Goal: Communication & Community: Answer question/provide support

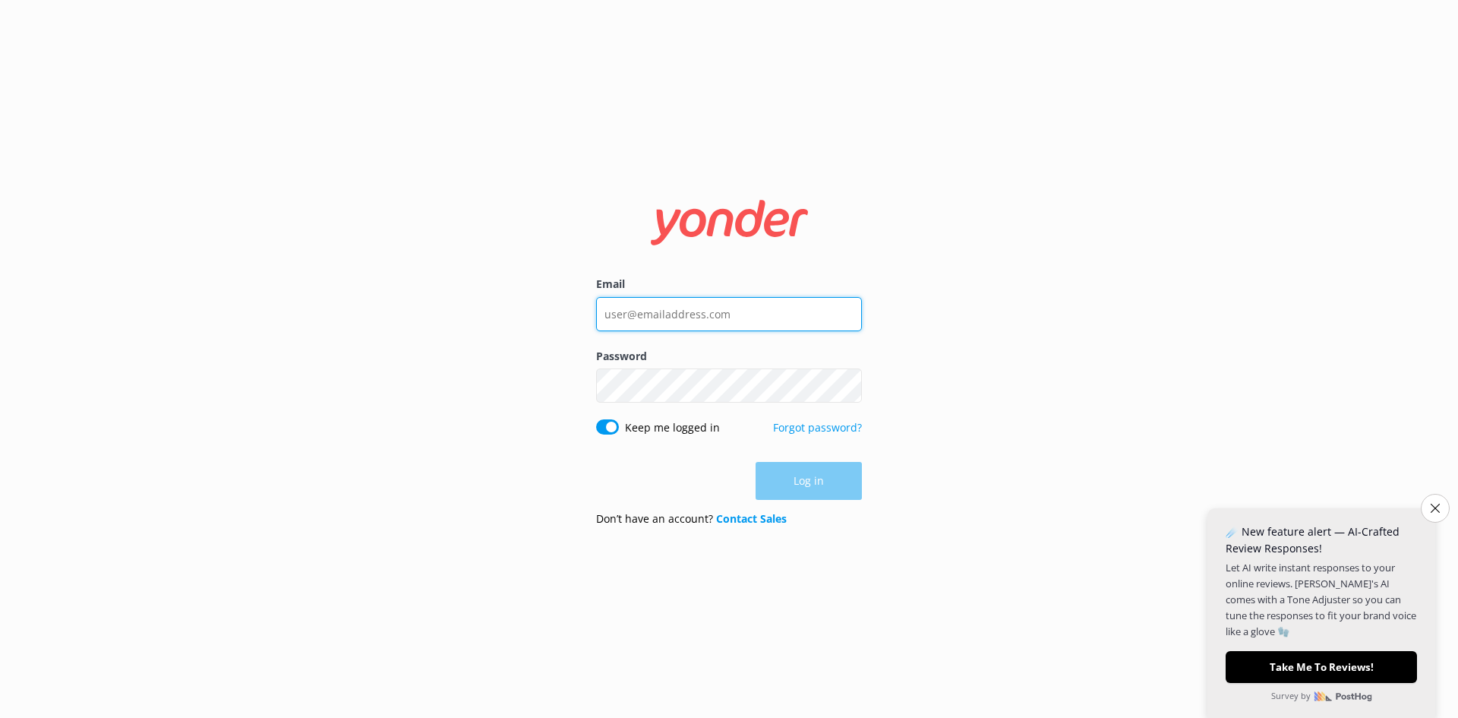
click at [704, 317] on input "Email" at bounding box center [729, 314] width 266 height 34
paste input "[EMAIL_ADDRESS][DOMAIN_NAME]"
type input "[EMAIL_ADDRESS][DOMAIN_NAME]"
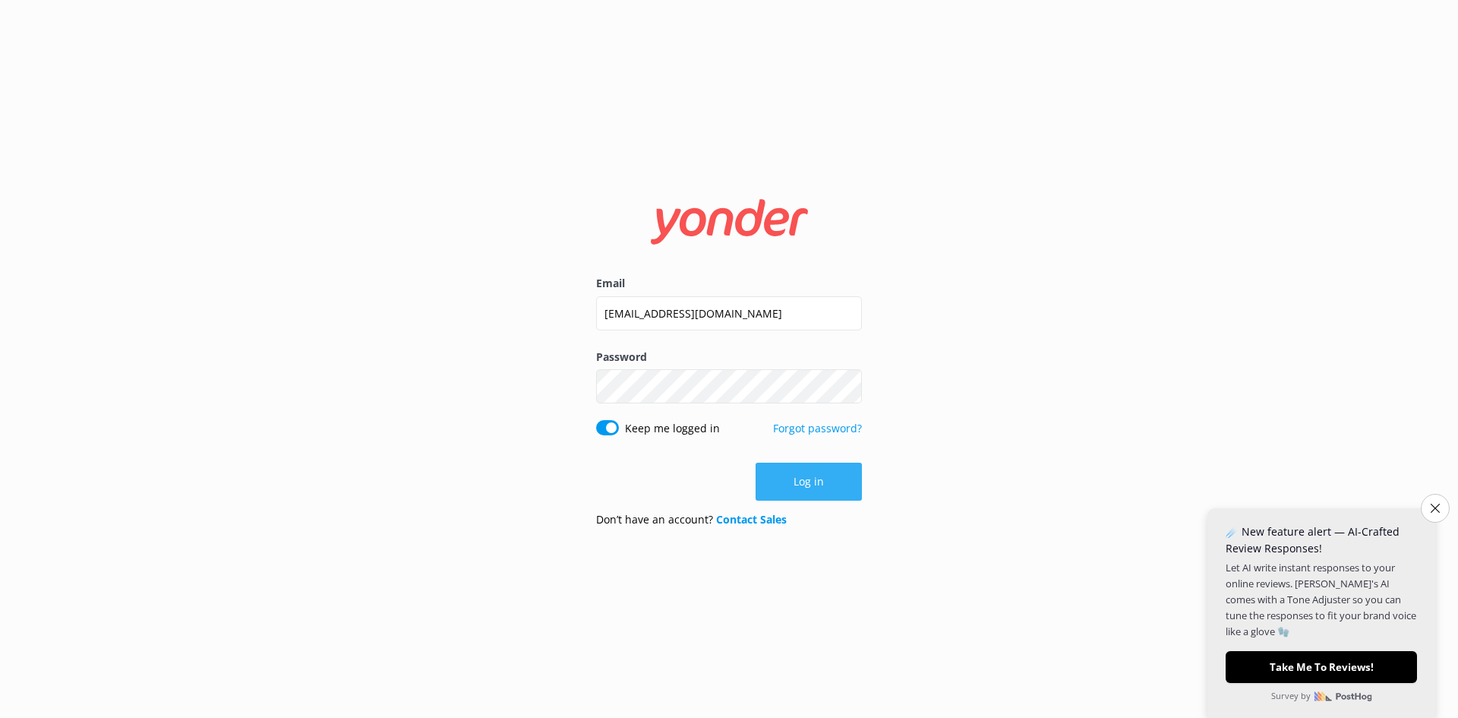
click at [727, 475] on button "Log in" at bounding box center [809, 481] width 106 height 38
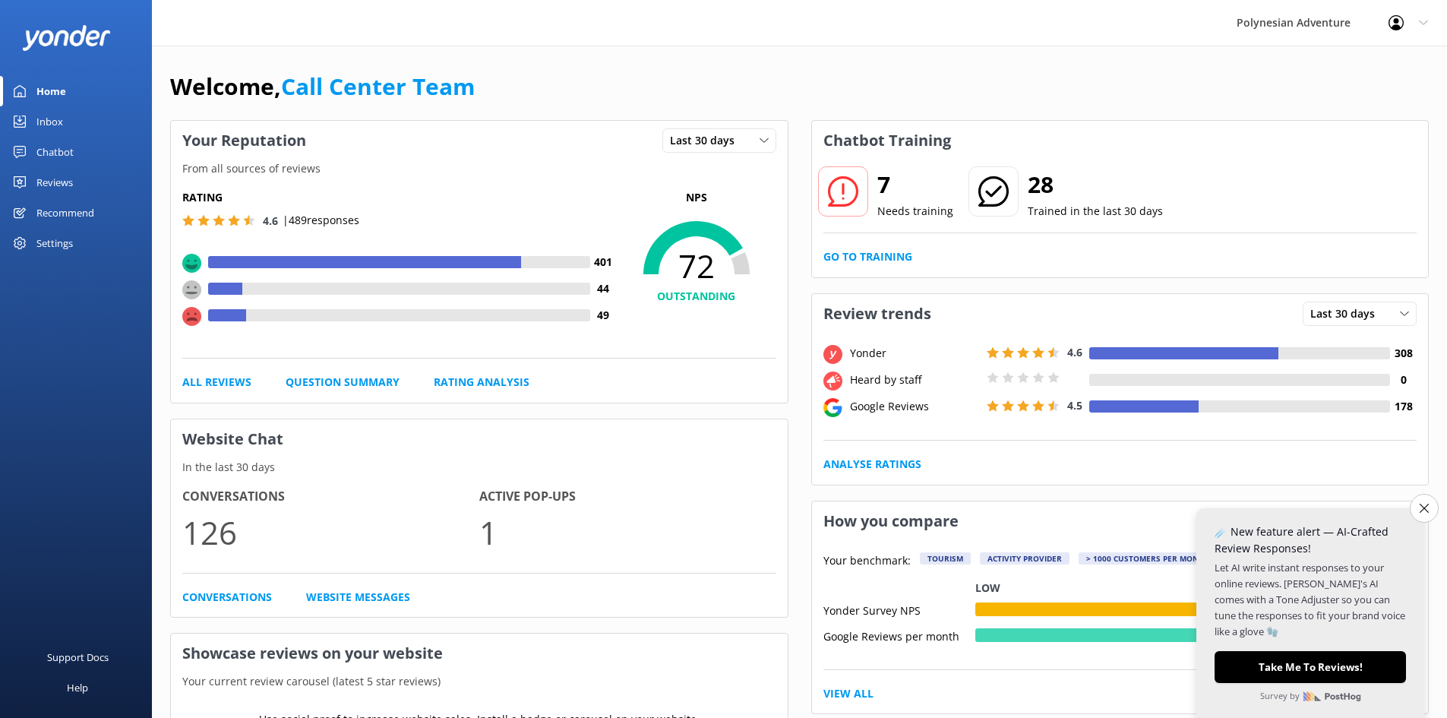
click at [55, 110] on div "Inbox" at bounding box center [49, 121] width 27 height 30
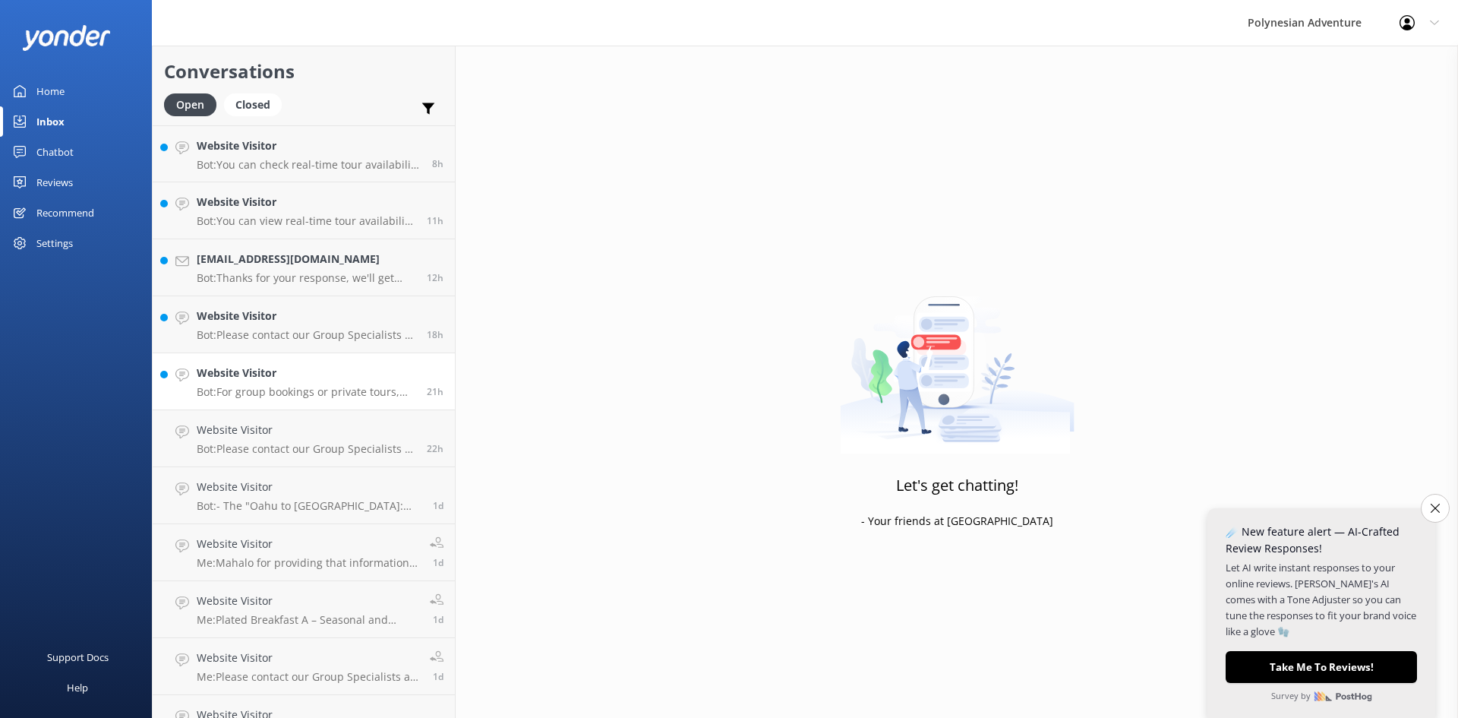
click at [212, 387] on p "Bot: For group bookings or private tours, please contact our Group Specialists …" at bounding box center [306, 392] width 219 height 14
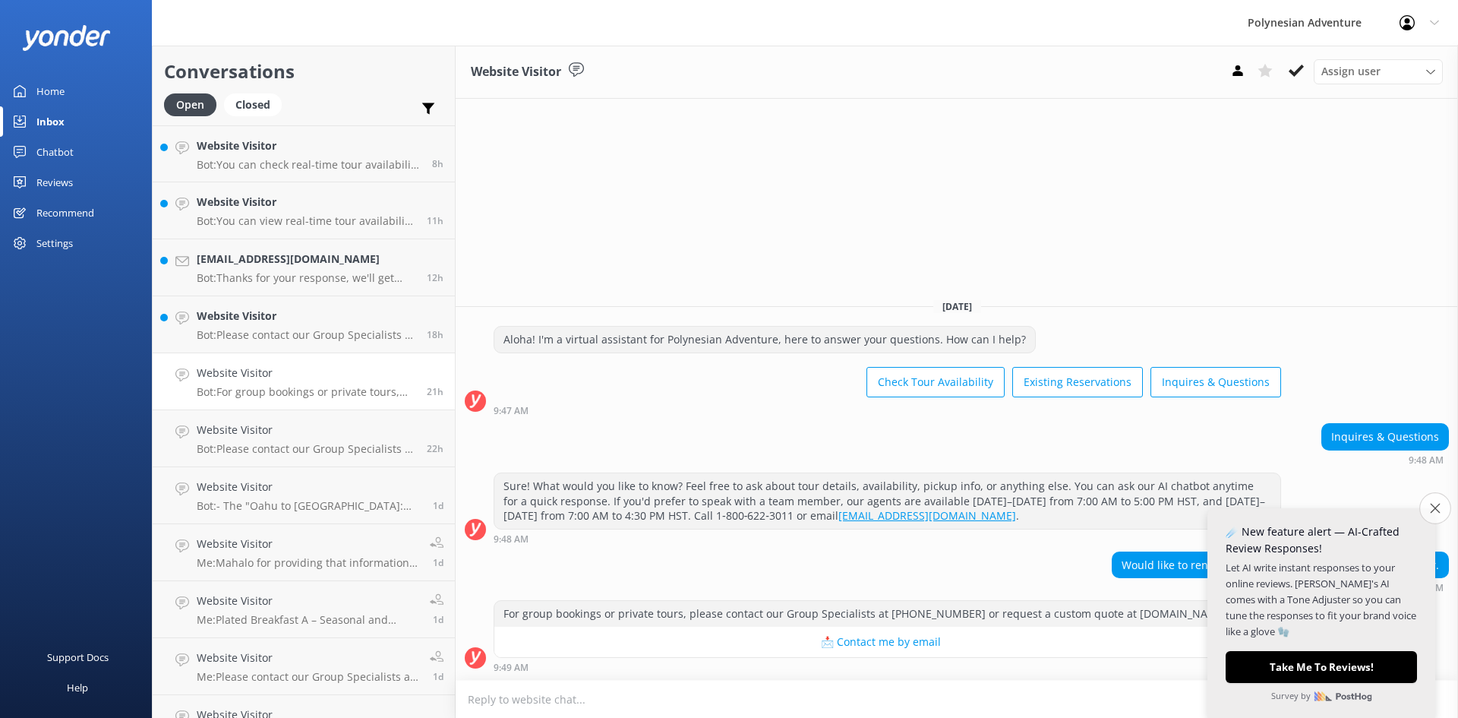
click at [727, 506] on icon "Close survey" at bounding box center [1435, 508] width 10 height 10
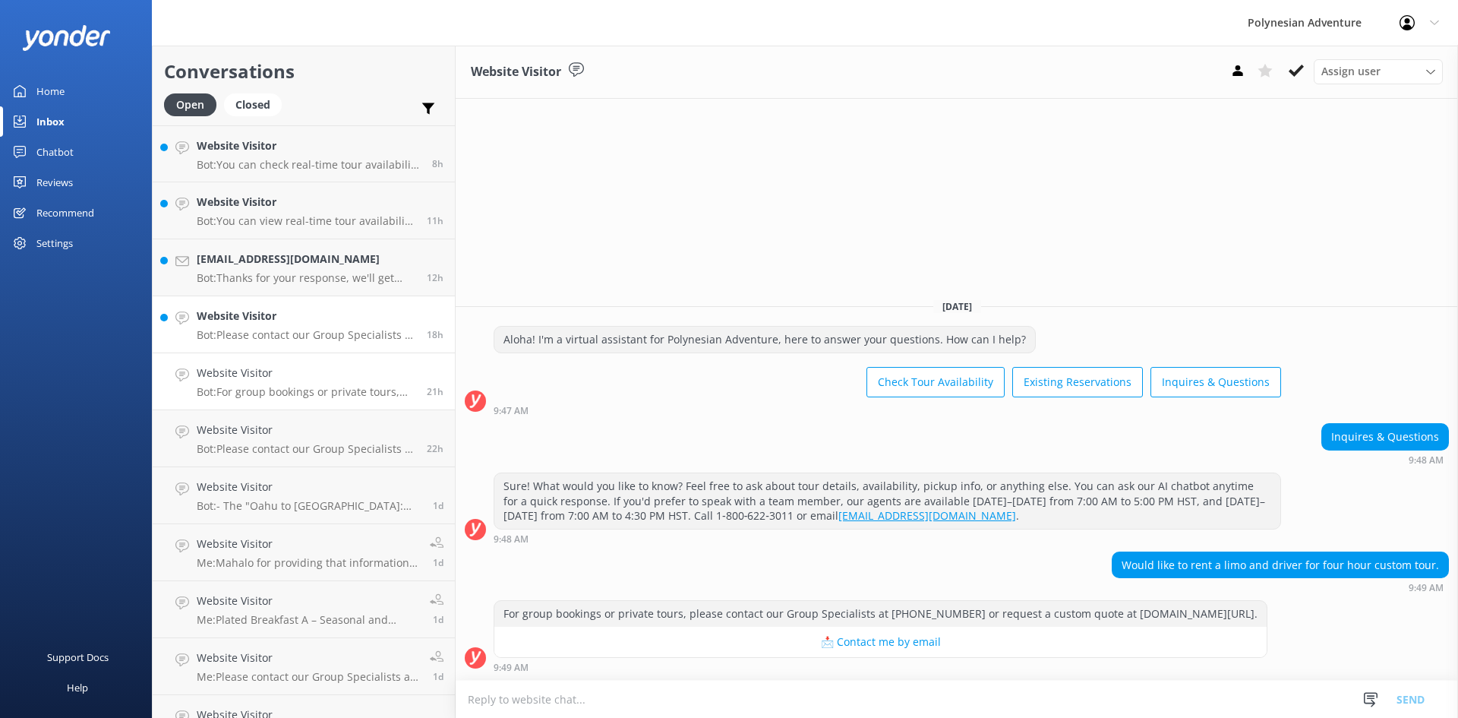
click at [301, 337] on p "Bot: Please contact our Group Specialists at [PHONE_NUMBER] or request a custom…" at bounding box center [306, 335] width 219 height 14
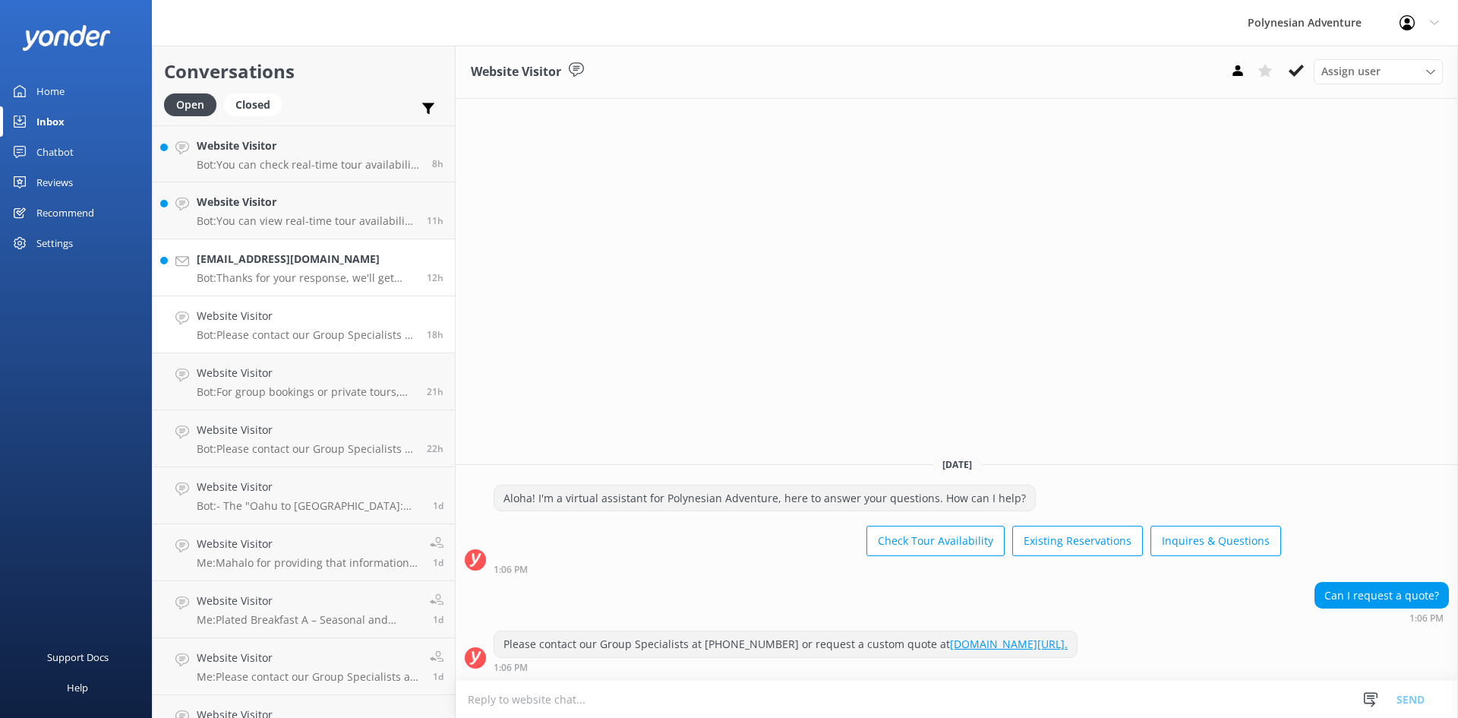
click at [270, 266] on h4 "[EMAIL_ADDRESS][DOMAIN_NAME]" at bounding box center [306, 259] width 219 height 17
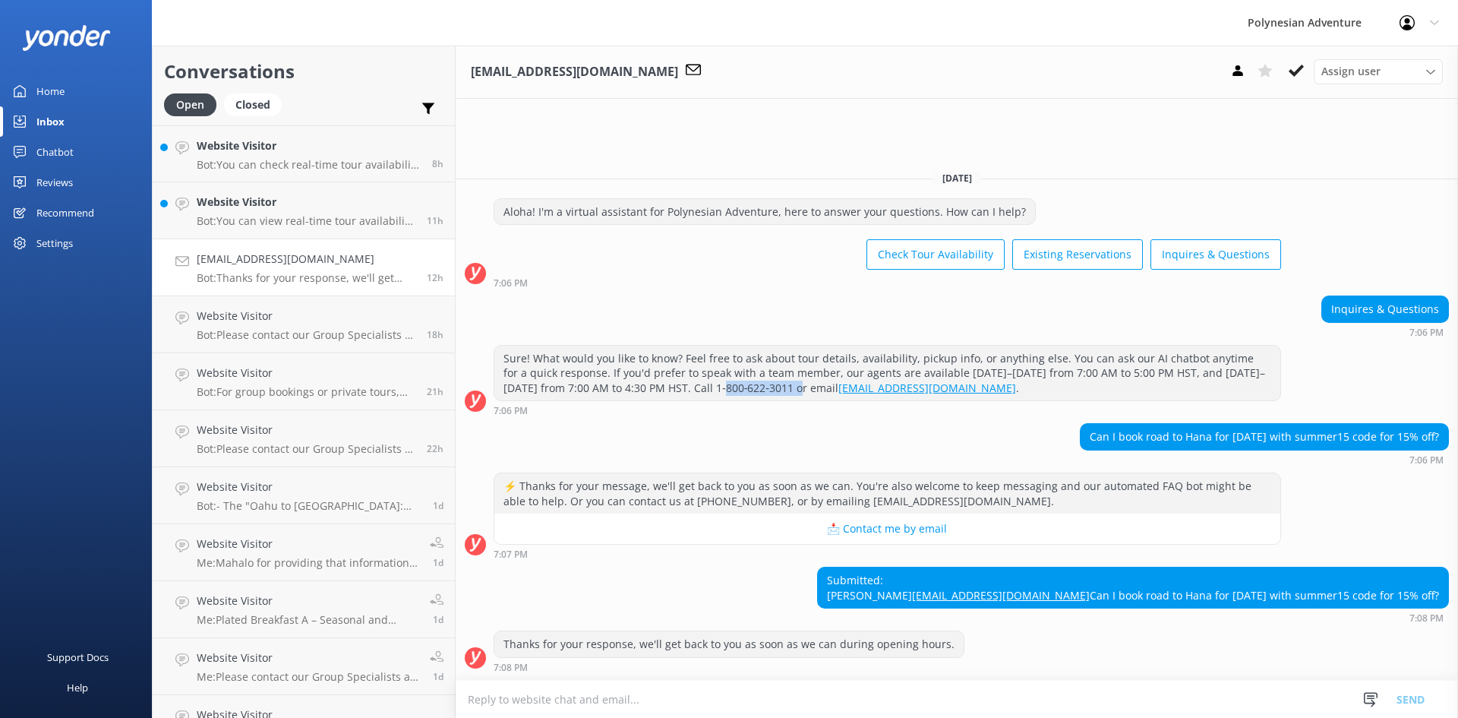
drag, startPoint x: 750, startPoint y: 360, endPoint x: 676, endPoint y: 358, distance: 73.7
click at [676, 358] on div "Sure! What would you like to know? Feel free to ask about tour details, availab…" at bounding box center [887, 373] width 786 height 55
copy div "1‑800‑622‑3011"
drag, startPoint x: 993, startPoint y: 348, endPoint x: 650, endPoint y: 359, distance: 343.4
click at [650, 359] on div "Sure! What would you like to know? Feel free to ask about tour details, availab…" at bounding box center [887, 373] width 786 height 55
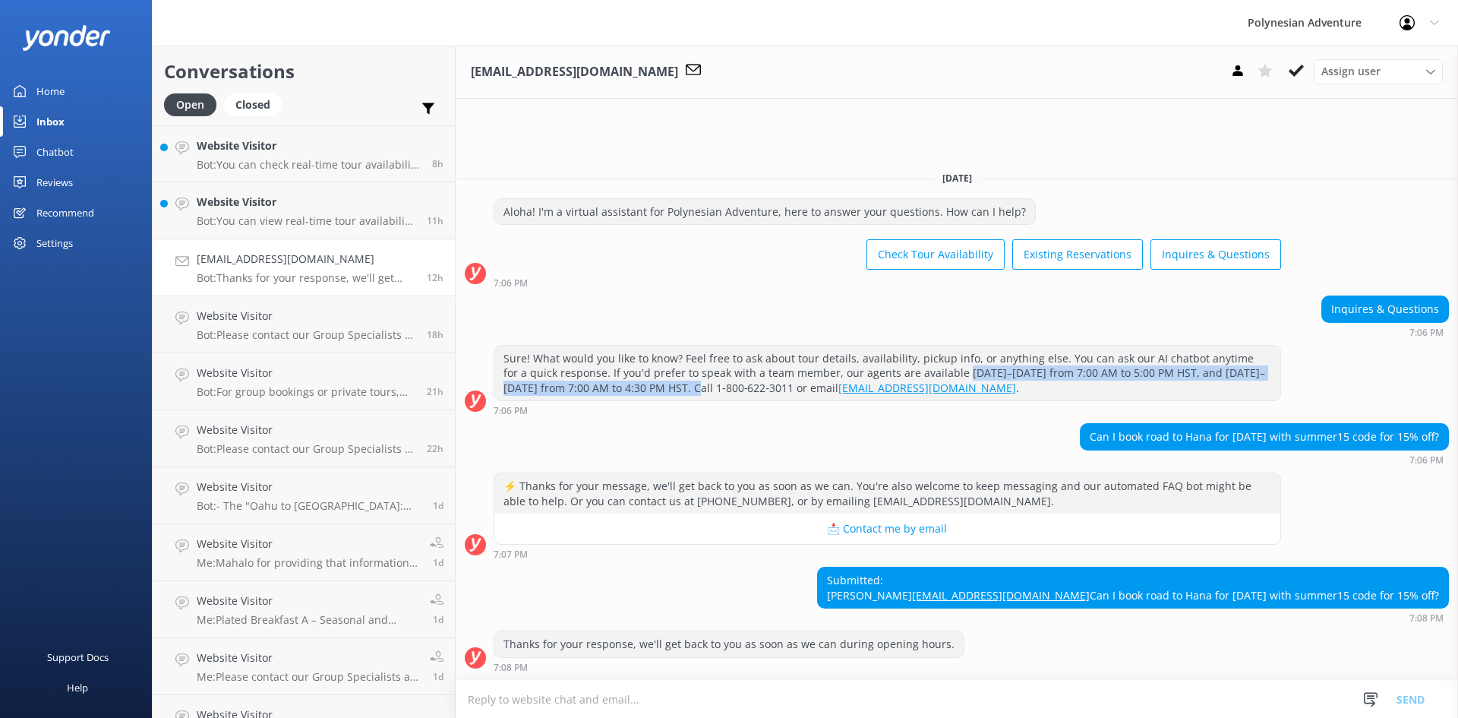
copy div "[DATE]–[DATE] from 7:00 AM to 5:00 PM HST, and [DATE]–[DATE] from 7:00 AM to 4:…"
click at [599, 699] on textarea at bounding box center [957, 698] width 1002 height 37
paste textarea "Aloha, The Road to Hana tour operates on Tuesdays, Thursdays, and Saturdays. Pl…"
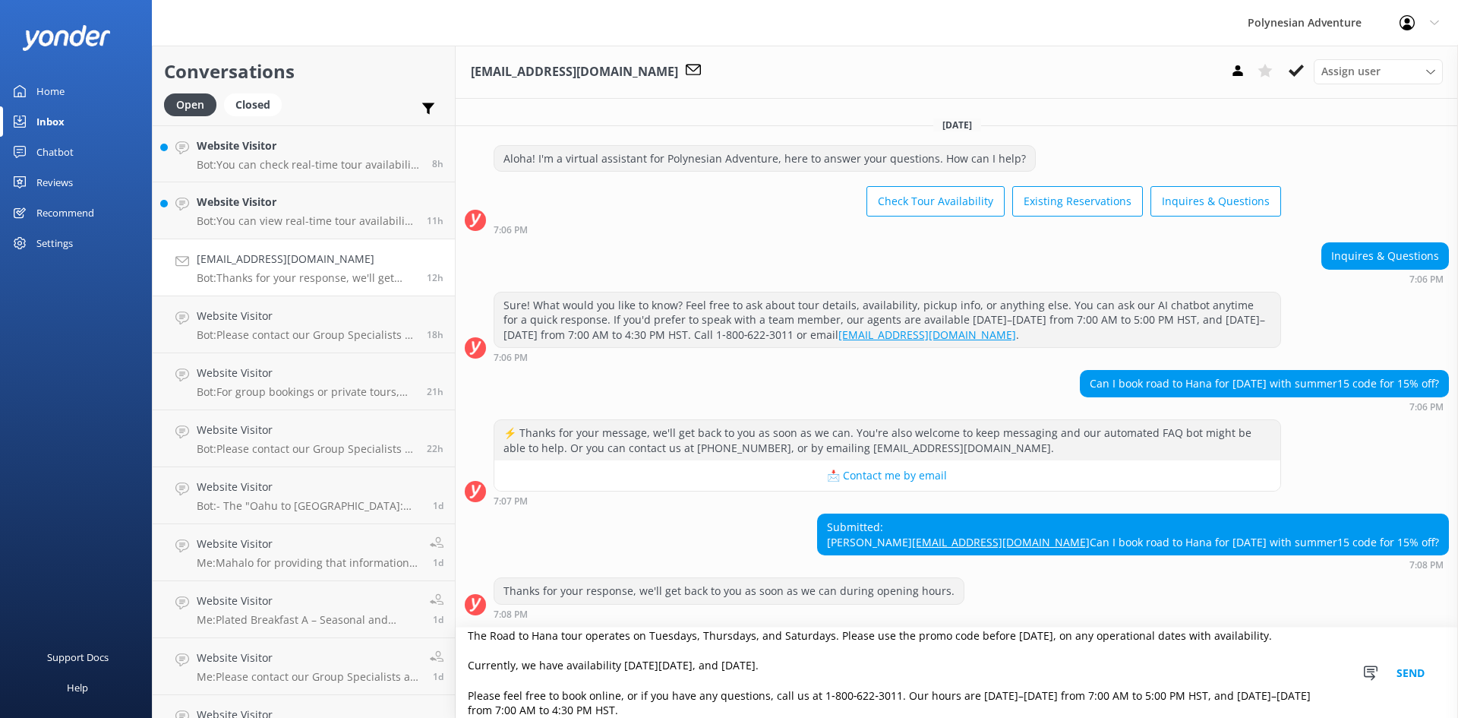
scroll to position [24, 0]
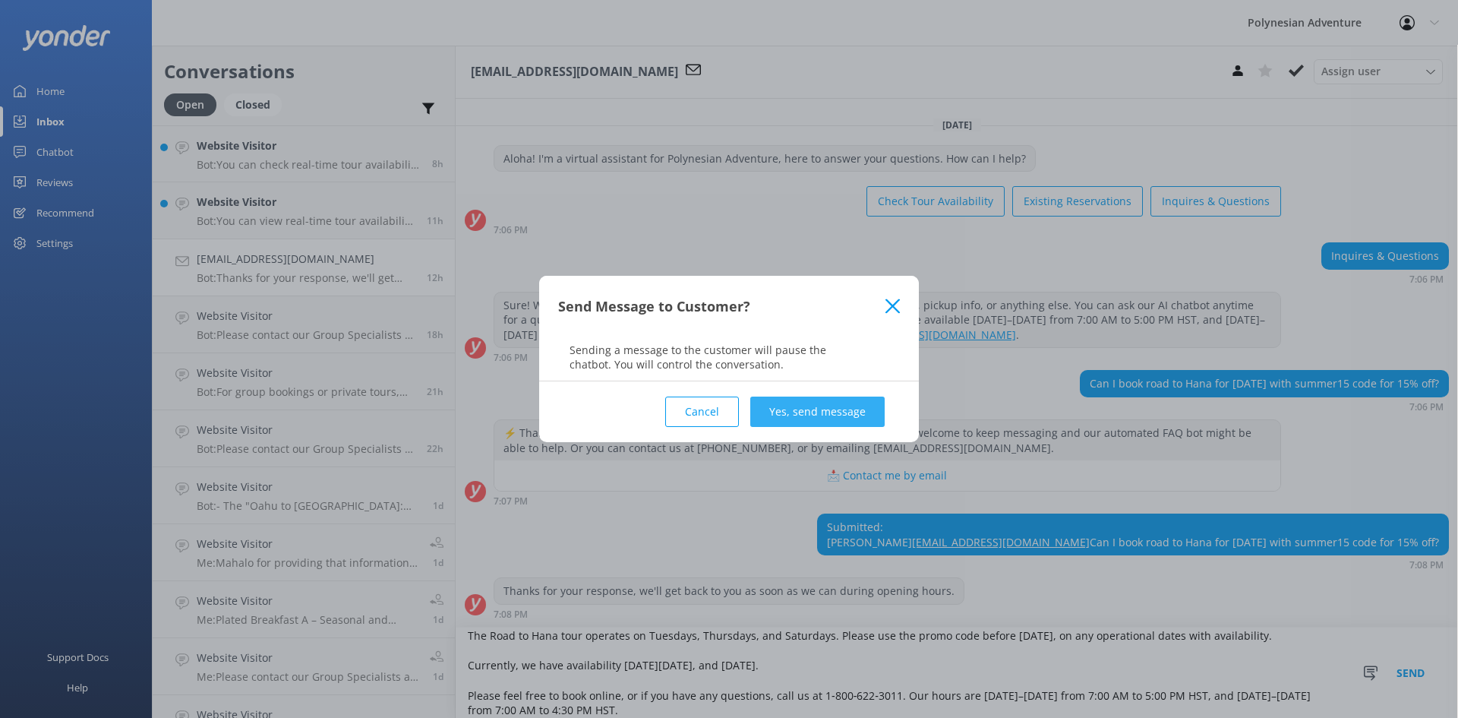
type textarea "Aloha, The Road to Hana tour operates on Tuesdays, Thursdays, and Saturdays. Pl…"
click at [727, 416] on button "Yes, send message" at bounding box center [817, 411] width 134 height 30
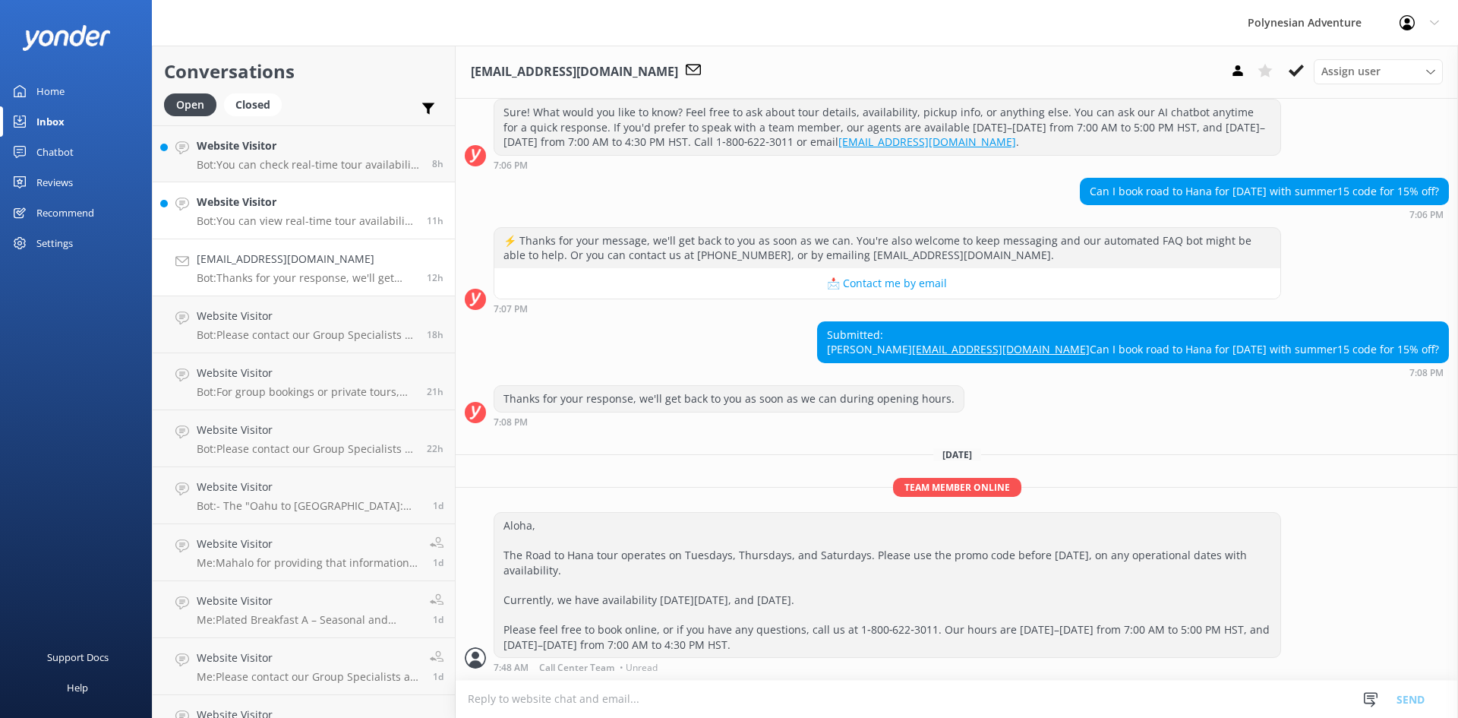
scroll to position [216, 0]
click at [309, 219] on p "Bot: You can view real-time tour availability and book your Polynesian Adventur…" at bounding box center [306, 221] width 219 height 14
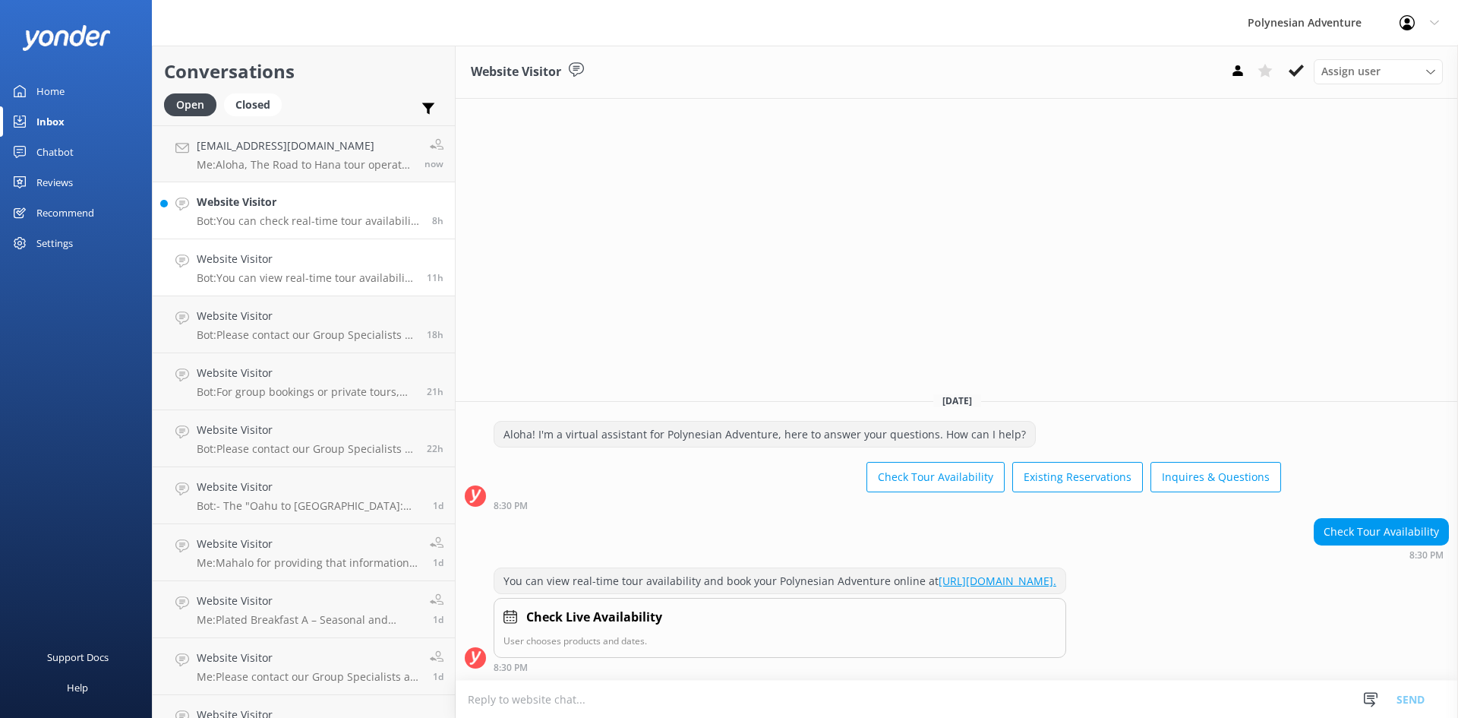
click at [311, 207] on h4 "Website Visitor" at bounding box center [309, 202] width 224 height 17
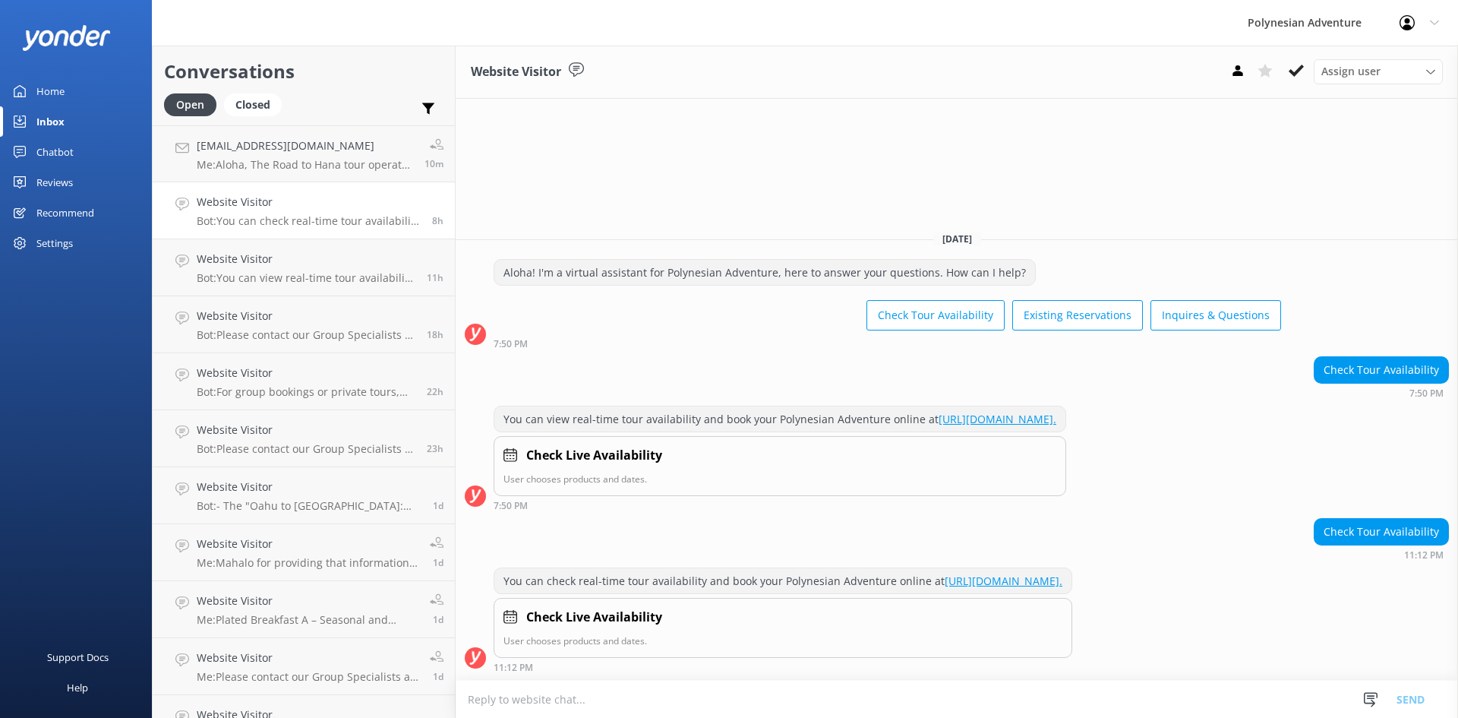
click at [43, 129] on div "Inbox" at bounding box center [50, 121] width 28 height 30
